Goal: Information Seeking & Learning: Learn about a topic

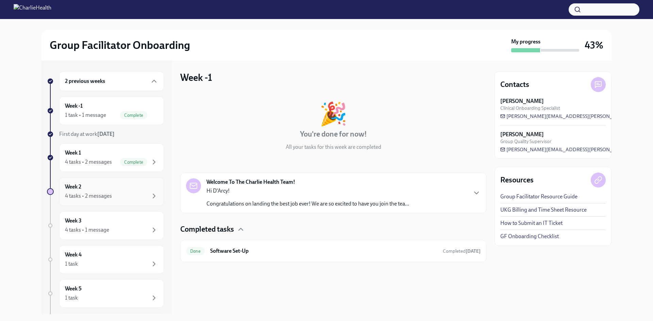
click at [134, 186] on div "Week 2 4 tasks • 2 messages" at bounding box center [111, 191] width 93 height 17
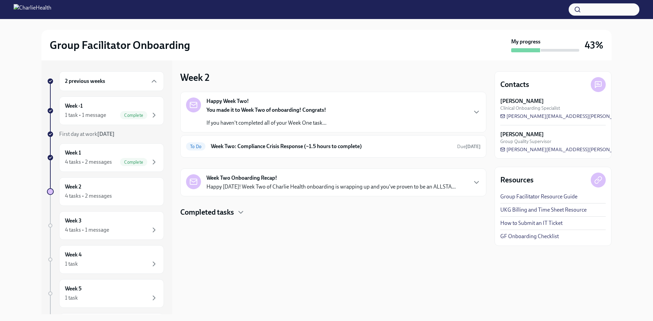
click at [450, 112] on div "Happy Week Two! You made it to Week Two of onboarding! Congrats! If you haven't…" at bounding box center [333, 112] width 294 height 29
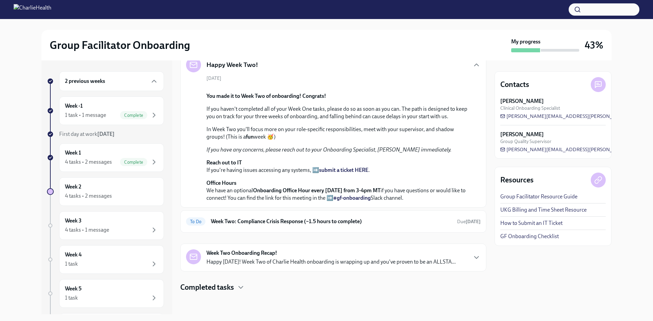
scroll to position [157, 0]
click at [457, 220] on span "Due [DATE]" at bounding box center [468, 222] width 23 height 6
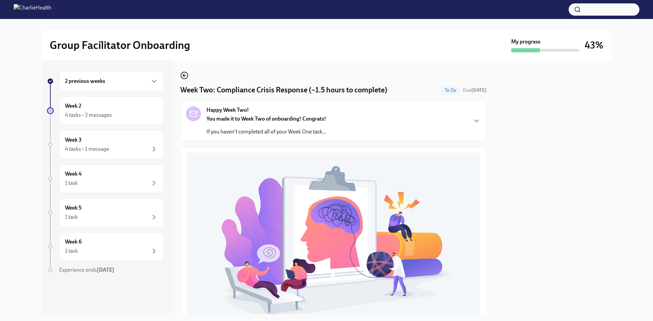
drag, startPoint x: 189, startPoint y: 74, endPoint x: 186, endPoint y: 78, distance: 5.3
click at [187, 77] on div "Week Two: Compliance Crisis Response (~1.5 hours to complete) To Do Due [DATE] …" at bounding box center [333, 279] width 306 height 416
click at [186, 78] on icon "button" at bounding box center [184, 75] width 8 height 8
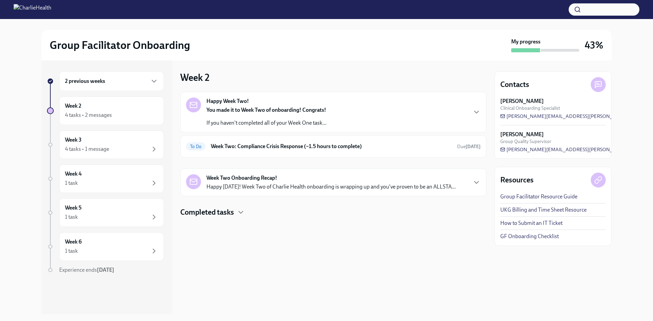
click at [375, 180] on div "Week Two Onboarding Recap! Happy [DATE]! Week Two of Charlie Health onboarding …" at bounding box center [330, 182] width 249 height 16
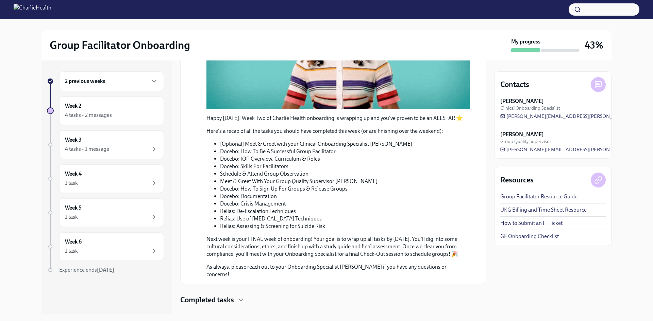
scroll to position [245, 0]
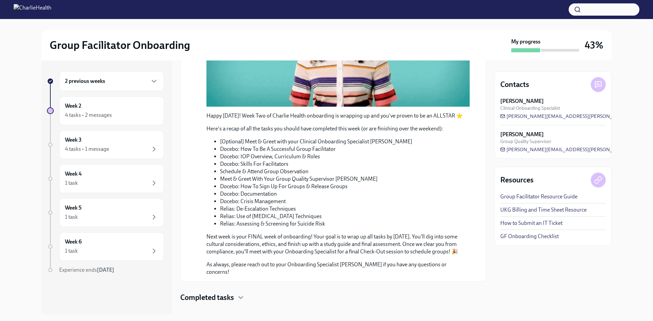
click at [230, 293] on h4 "Completed tasks" at bounding box center [207, 298] width 54 height 10
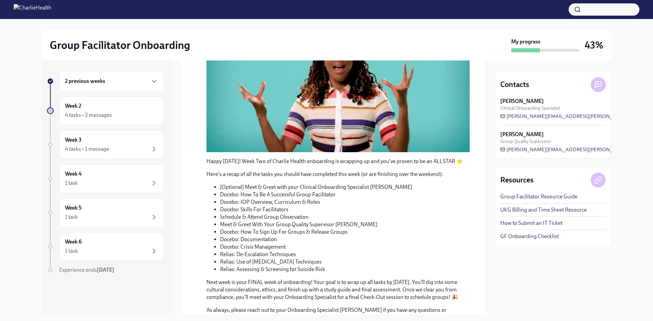
scroll to position [64, 0]
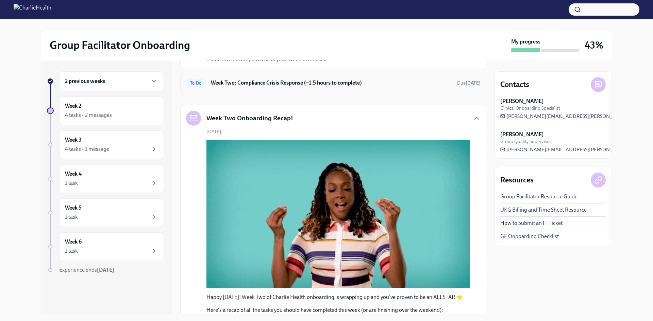
click at [328, 83] on h6 "Week Two: Compliance Crisis Response (~1.5 hours to complete)" at bounding box center [331, 82] width 241 height 7
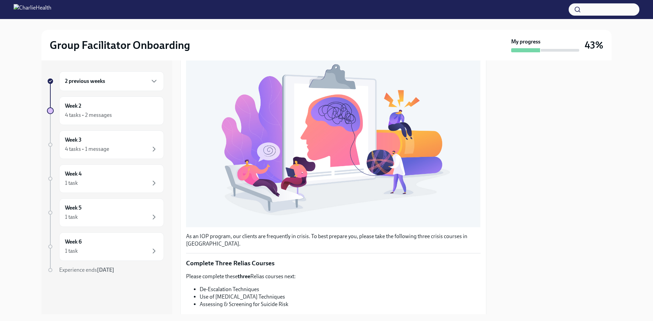
scroll to position [170, 0]
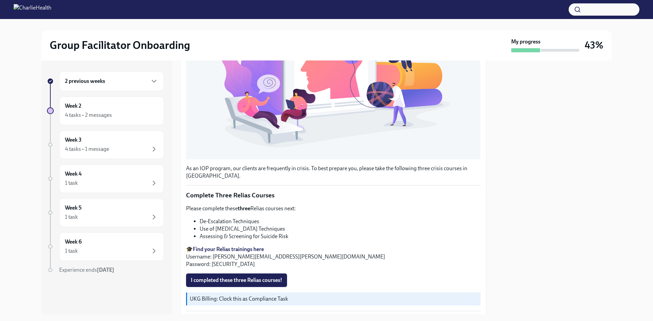
drag, startPoint x: 294, startPoint y: 229, endPoint x: 201, endPoint y: 225, distance: 93.3
click at [201, 225] on li "Use of [MEDICAL_DATA] Techniques" at bounding box center [340, 228] width 281 height 7
copy li "Use of [MEDICAL_DATA] Techniques"
click at [250, 235] on li "Assessing & Screening for Suicide Risk" at bounding box center [340, 236] width 281 height 7
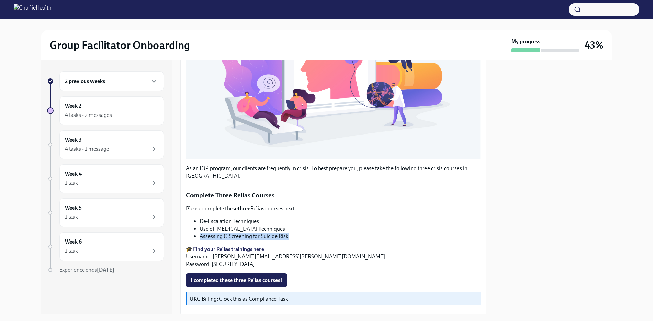
click at [250, 235] on li "Assessing & Screening for Suicide Risk" at bounding box center [340, 236] width 281 height 7
copy div "Assessing & Screening for Suicide Risk"
click at [360, 250] on p "🎓 Find your Relias trainings here Username: [PERSON_NAME][EMAIL_ADDRESS][PERSON…" at bounding box center [333, 257] width 294 height 22
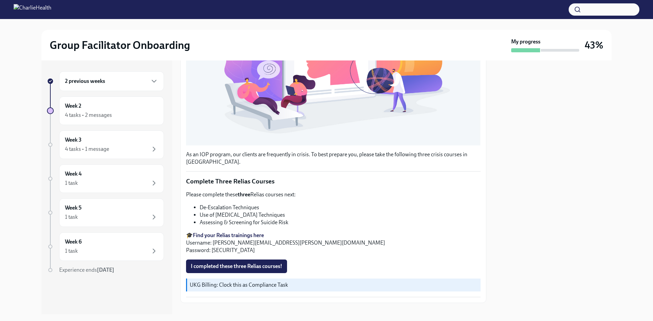
scroll to position [191, 0]
